Goal: Task Accomplishment & Management: Manage account settings

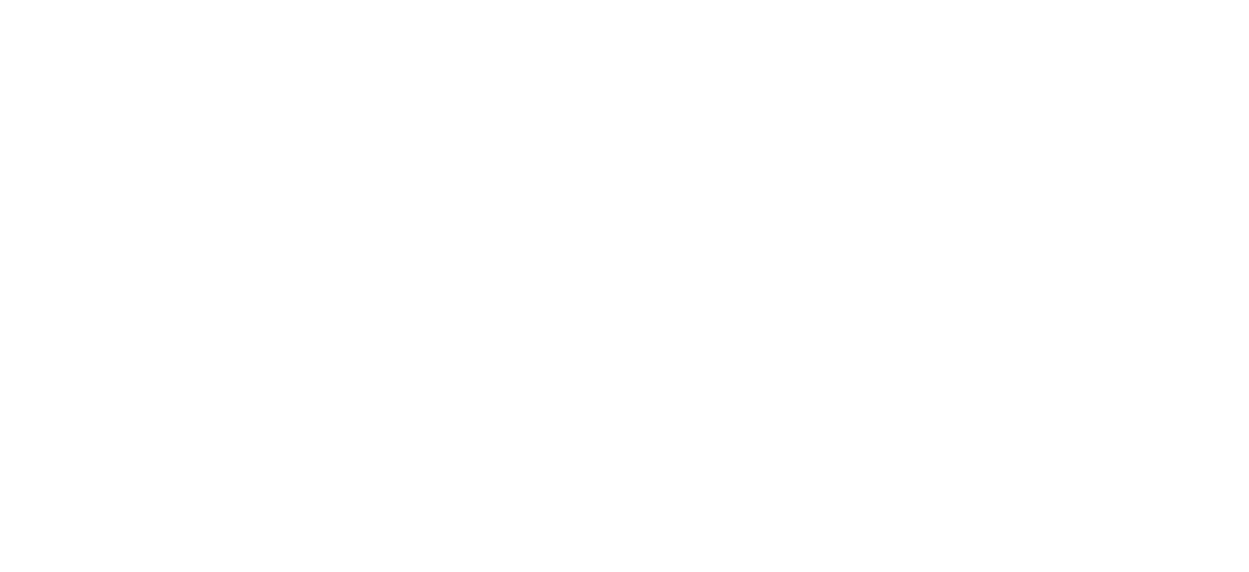
select select "message"
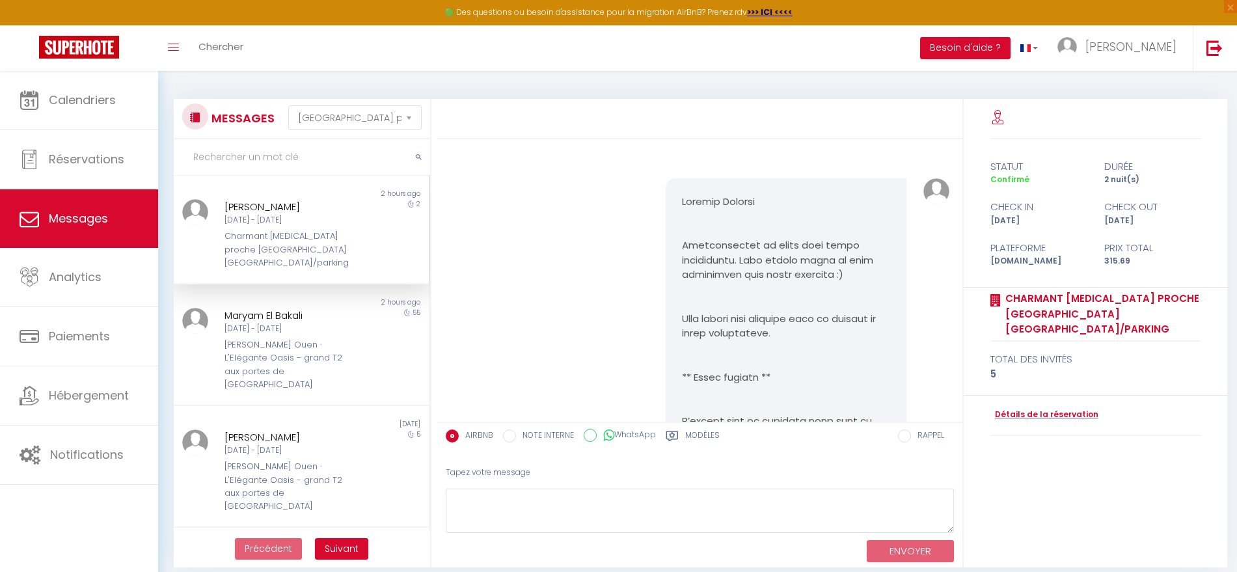
scroll to position [6711, 0]
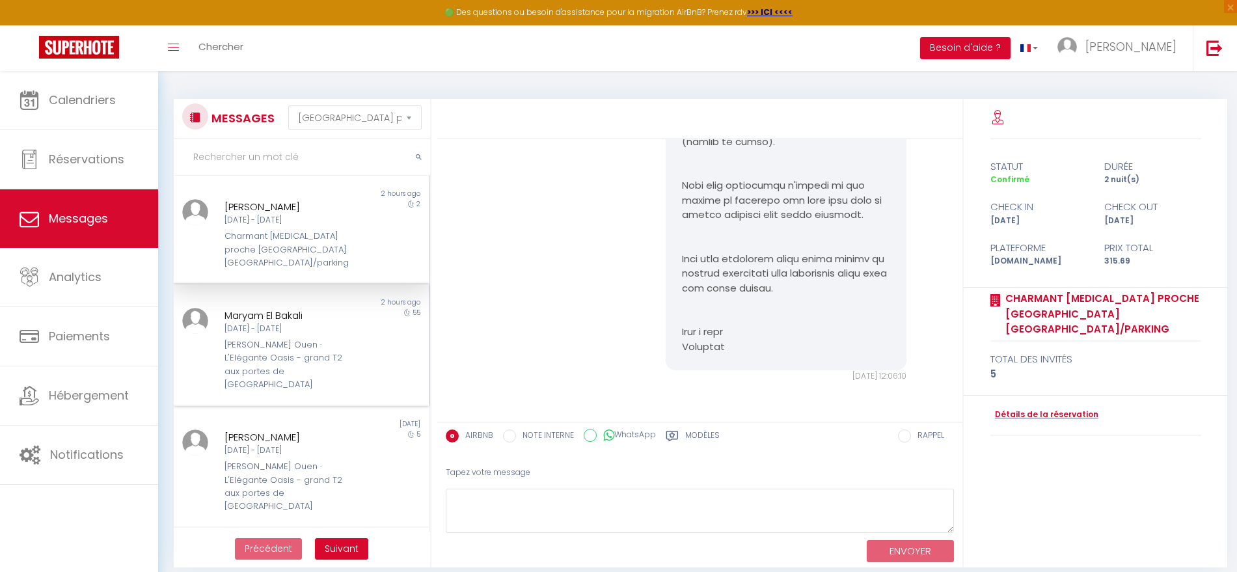
click at [280, 345] on div "[PERSON_NAME] Ouen · L'Elégante Oasis - grand T2 aux portes de [GEOGRAPHIC_DATA]" at bounding box center [289, 364] width 131 height 53
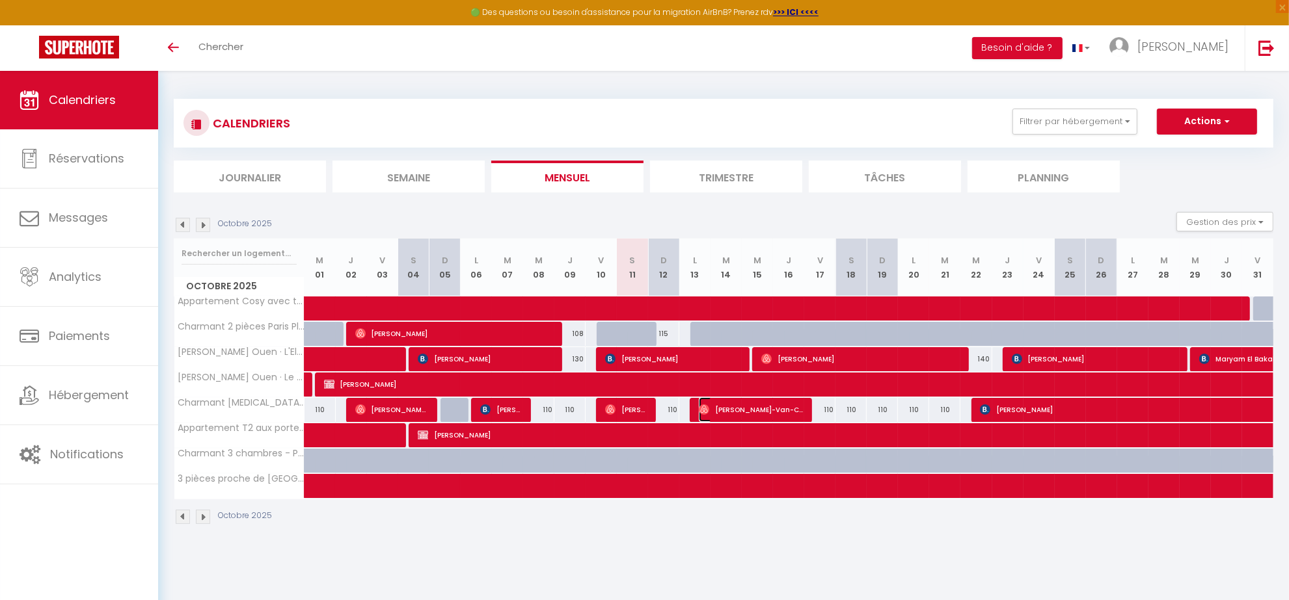
click at [730, 407] on span "Jennifer Tran-Van-Can" at bounding box center [751, 409] width 104 height 25
select select "OK"
select select "1"
select select "0"
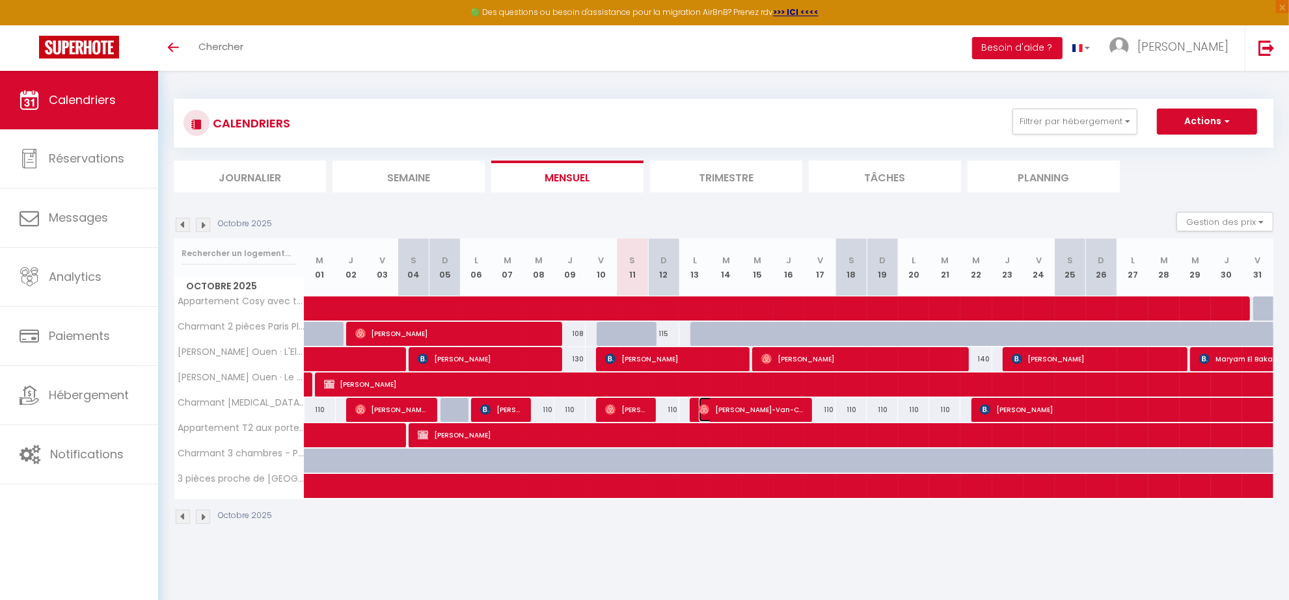
select select "1"
select select
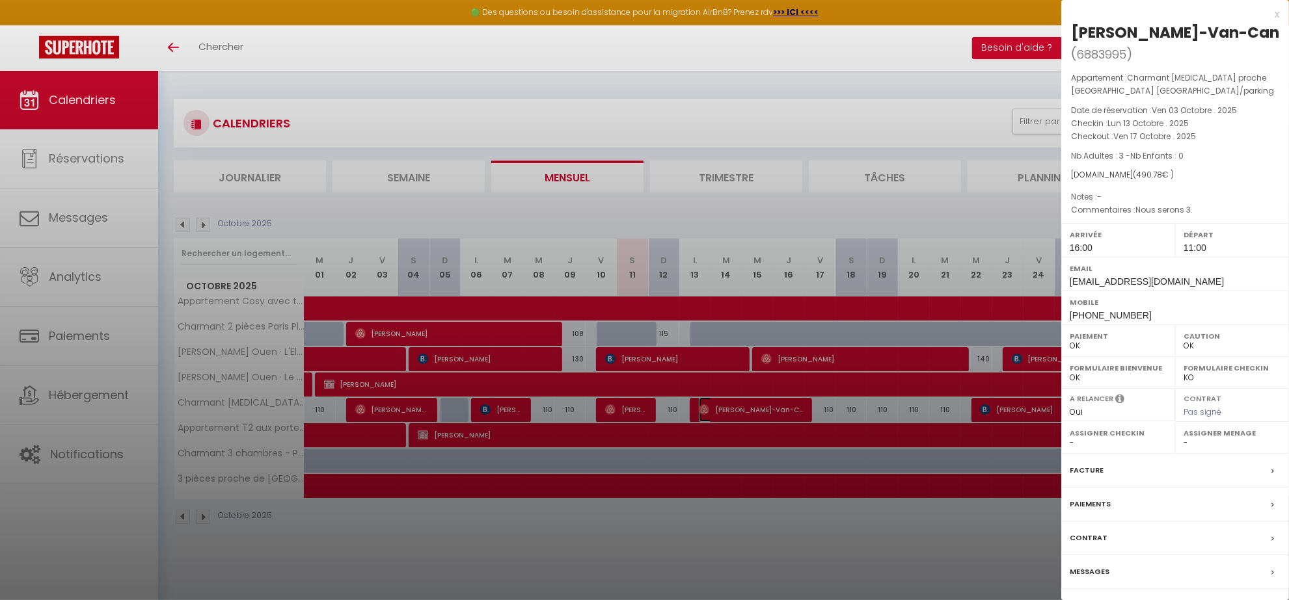
select select "38947"
click at [652, 567] on div at bounding box center [644, 300] width 1289 height 600
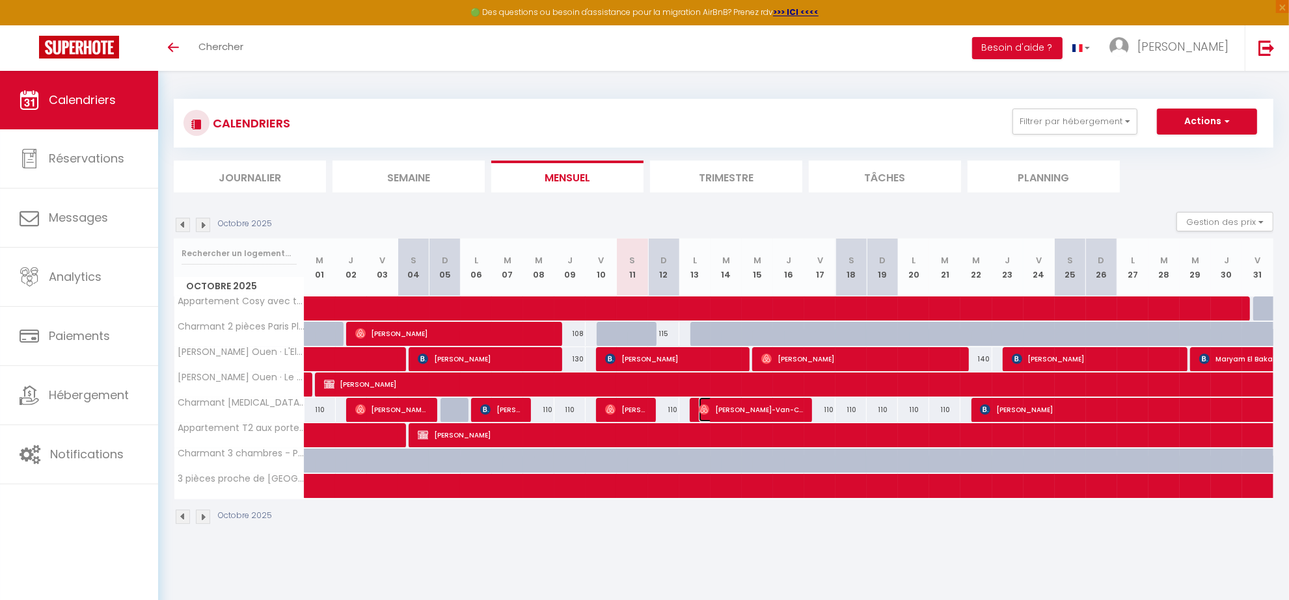
click at [742, 407] on span "Jennifer Tran-Van-Can" at bounding box center [751, 409] width 104 height 25
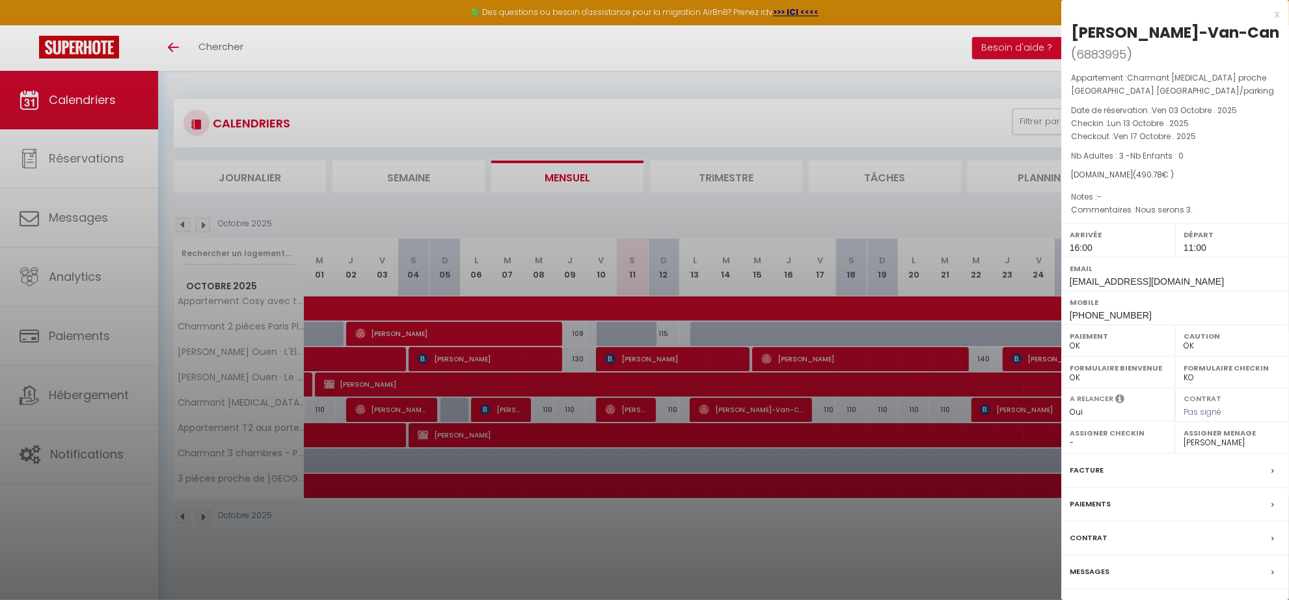
click at [709, 558] on div at bounding box center [644, 300] width 1289 height 600
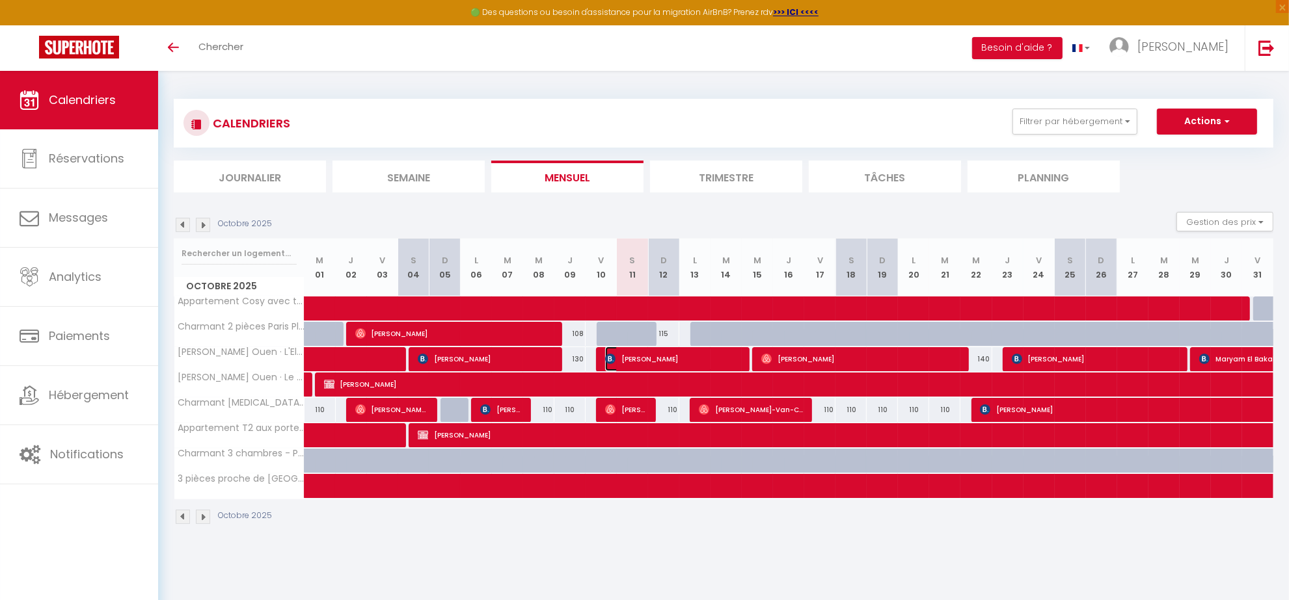
click at [622, 362] on span "Christina Gebauer" at bounding box center [672, 359] width 135 height 25
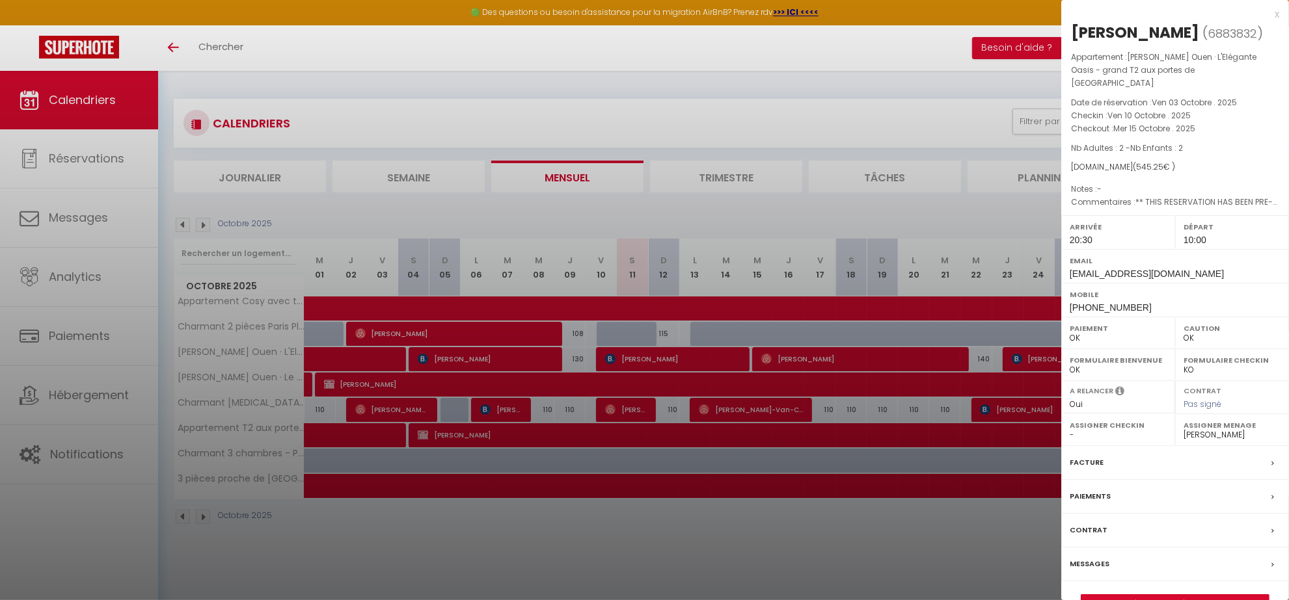
click at [1096, 557] on label "Messages" at bounding box center [1089, 564] width 40 height 14
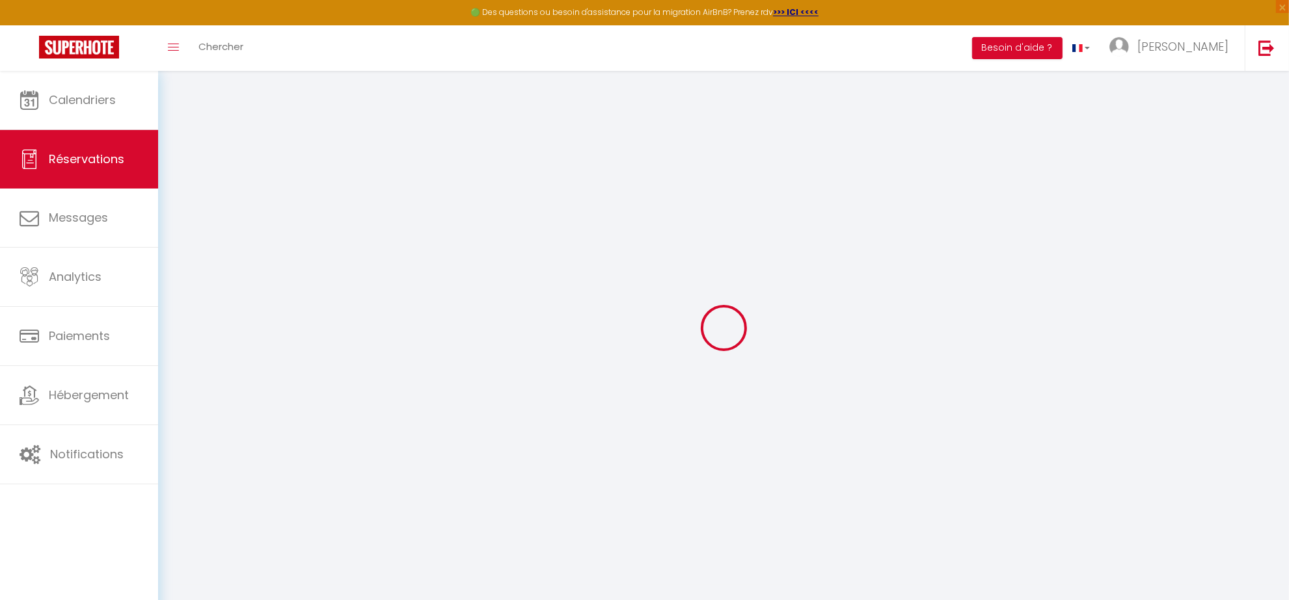
select select
checkbox input "false"
type textarea "** THIS RESERVATION HAS BEEN PRE-PAID ** BOOKING NOTE : Payment charge is EUR 7…"
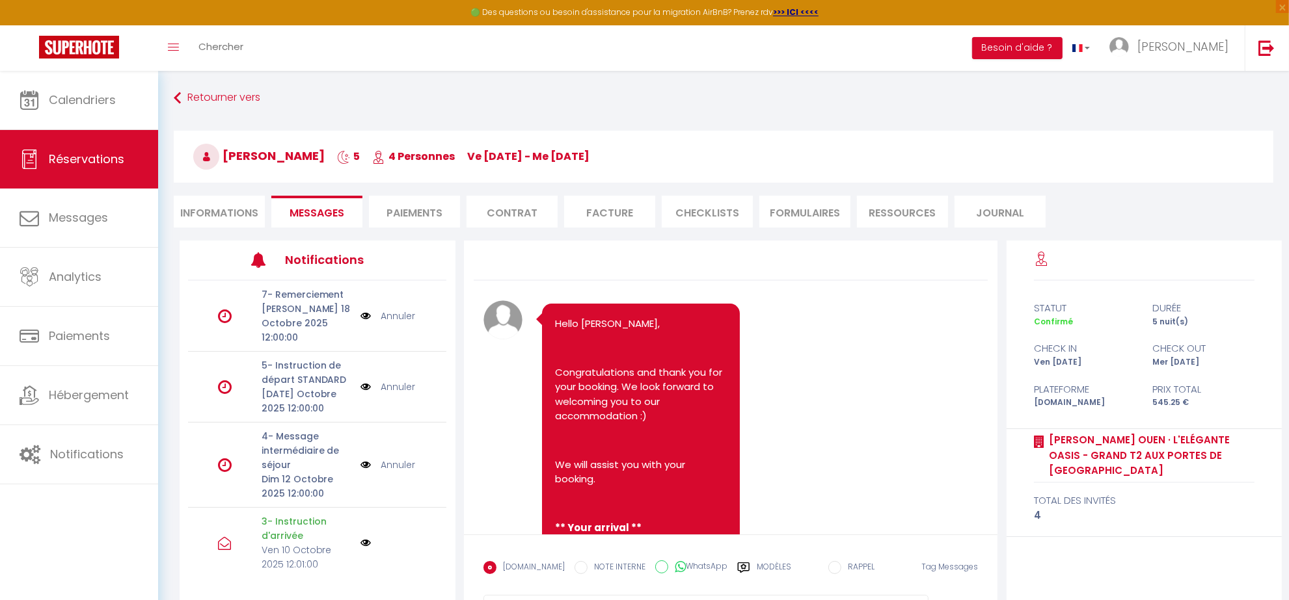
scroll to position [4451, 0]
